Goal: Browse casually

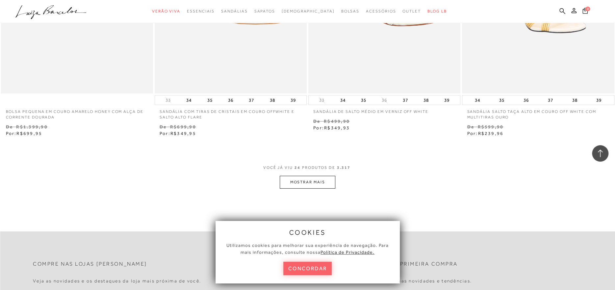
scroll to position [1613, 0]
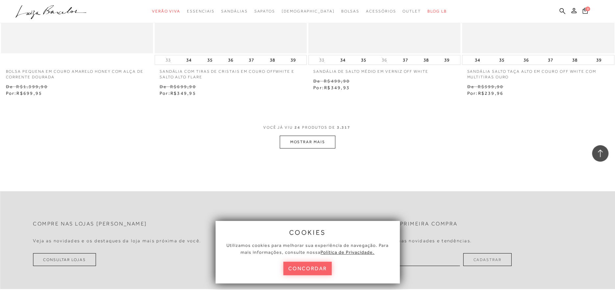
click at [319, 142] on button "MOSTRAR MAIS" at bounding box center [307, 142] width 55 height 13
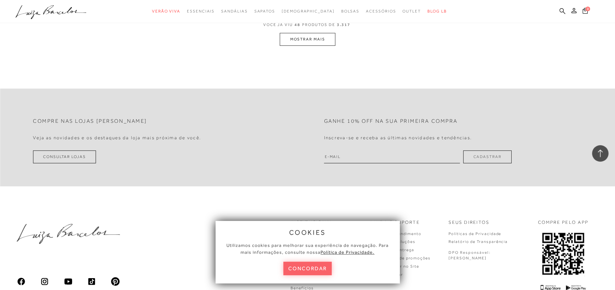
scroll to position [3257, 0]
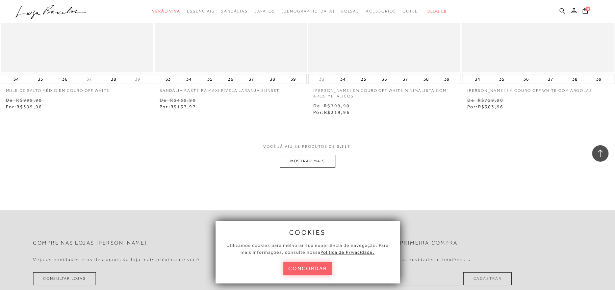
click at [316, 160] on button "MOSTRAR MAIS" at bounding box center [307, 161] width 55 height 13
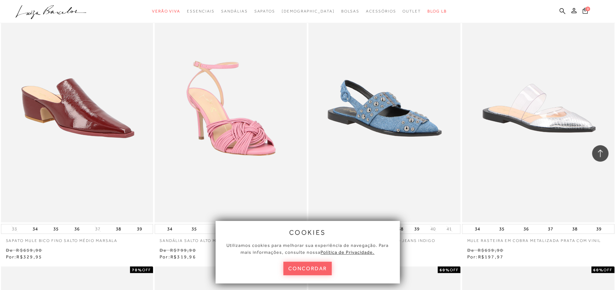
scroll to position [3521, 0]
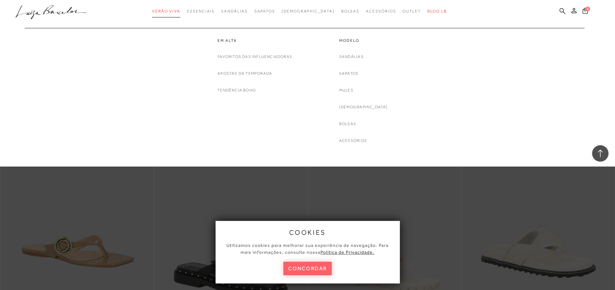
click at [180, 14] on link "Verão Viva" at bounding box center [166, 11] width 28 height 12
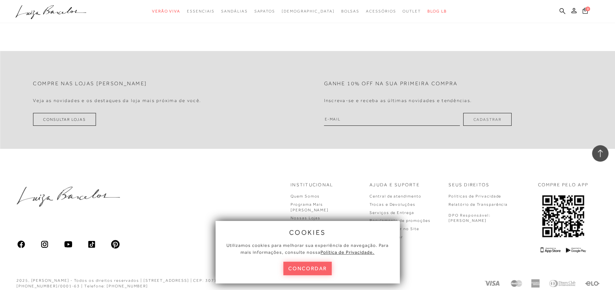
scroll to position [1580, 0]
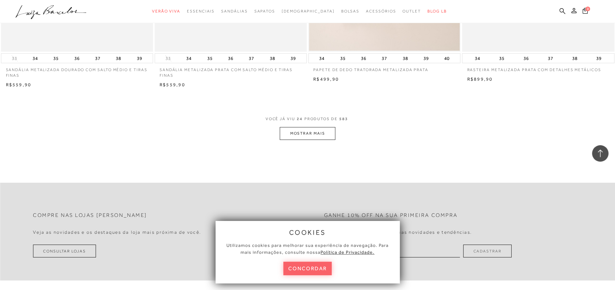
click at [300, 134] on button "MOSTRAR MAIS" at bounding box center [307, 133] width 55 height 13
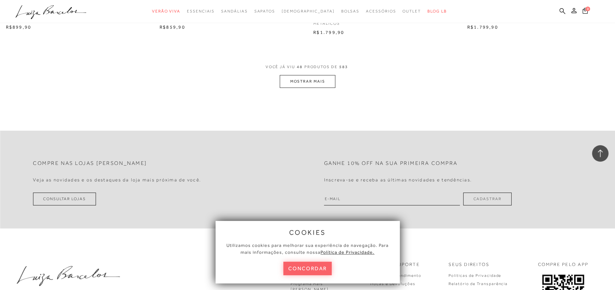
scroll to position [3344, 0]
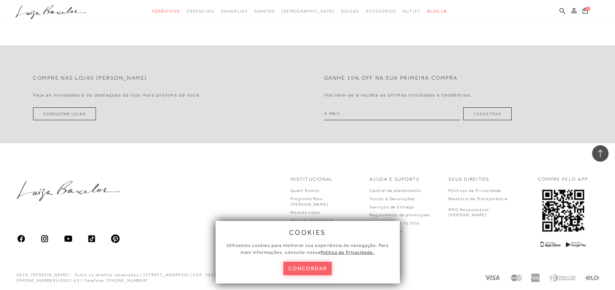
scroll to position [1628, 0]
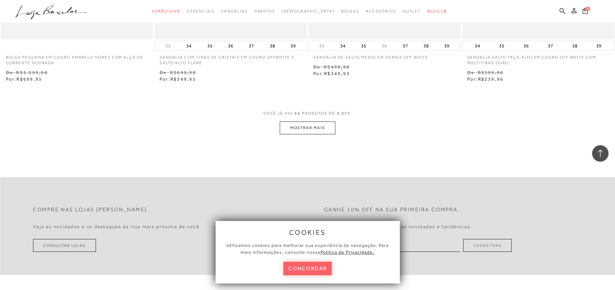
click at [324, 125] on button "MOSTRAR MAIS" at bounding box center [307, 127] width 55 height 13
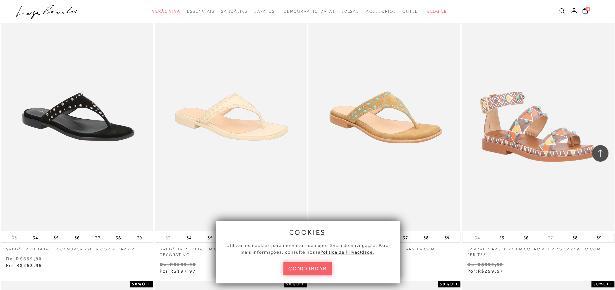
scroll to position [1693, 0]
